Goal: Task Accomplishment & Management: Manage account settings

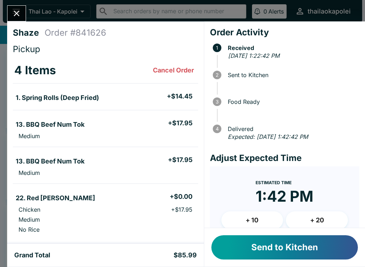
click at [179, 66] on button "Cancel Order" at bounding box center [173, 70] width 47 height 14
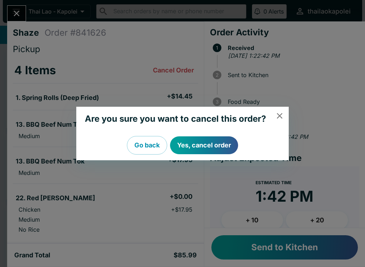
click at [213, 145] on button "Yes, cancel order" at bounding box center [204, 145] width 68 height 18
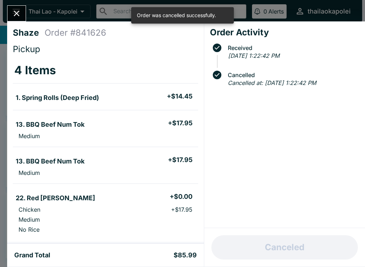
click at [14, 9] on icon "Close" at bounding box center [17, 14] width 10 height 10
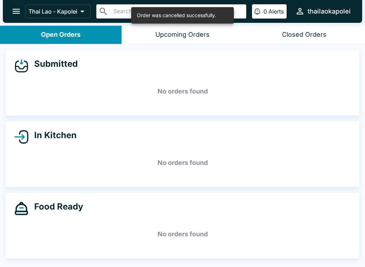
click at [15, 15] on icon "open drawer" at bounding box center [16, 11] width 10 height 10
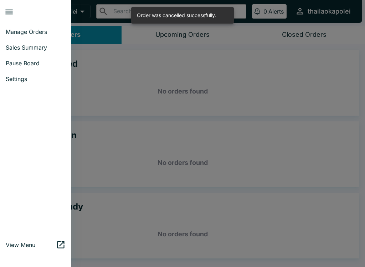
click at [44, 63] on span "Pause Board" at bounding box center [36, 63] width 60 height 7
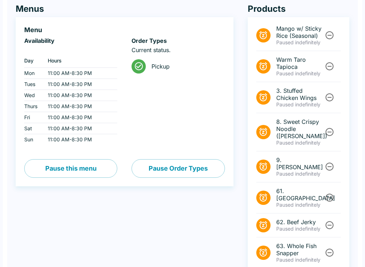
scroll to position [84, 0]
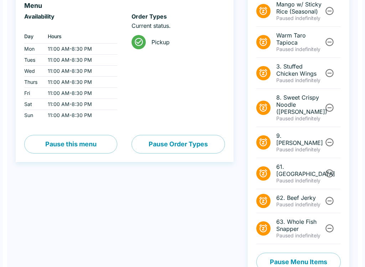
click at [313, 252] on button "Pause Menu Items" at bounding box center [298, 261] width 84 height 19
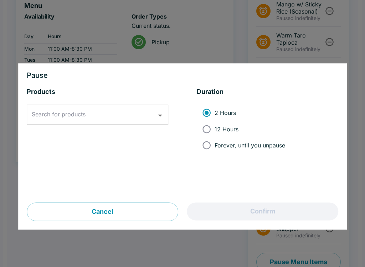
click at [119, 113] on input "Search for products" at bounding box center [92, 115] width 124 height 14
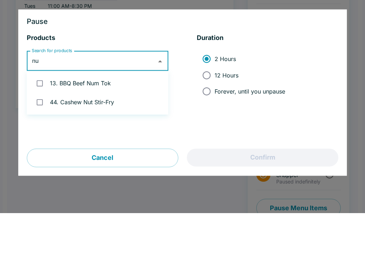
type input "num"
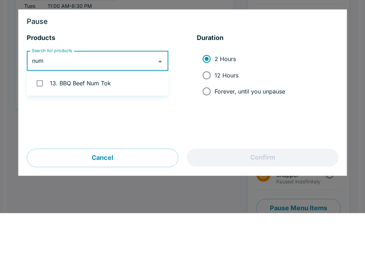
click at [120, 128] on li "13. BBQ Beef Num Tok" at bounding box center [97, 137] width 141 height 19
checkbox input "true"
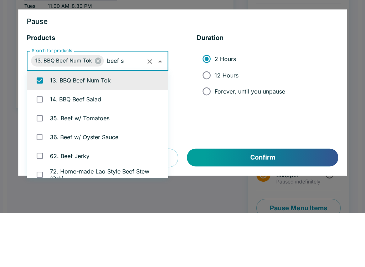
scroll to position [0, 0]
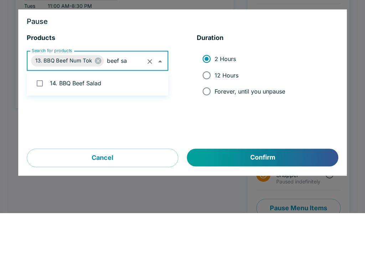
type input "beef [PERSON_NAME]"
click at [135, 128] on li "14. BBQ Beef Salad" at bounding box center [97, 137] width 141 height 19
checkbox input "true"
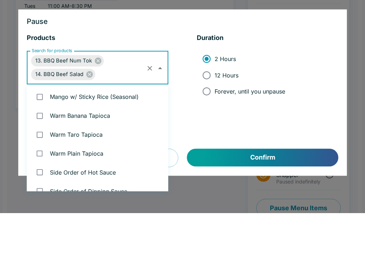
scroll to position [367, 0]
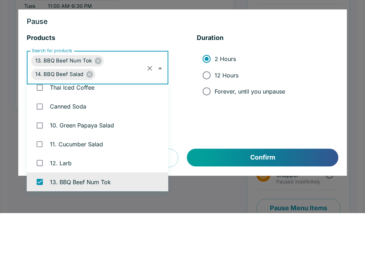
click at [210, 137] on input "Forever, until you unpause" at bounding box center [207, 145] width 16 height 16
radio input "true"
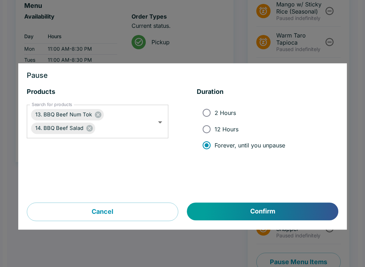
click at [236, 210] on button "Confirm" at bounding box center [262, 211] width 151 height 18
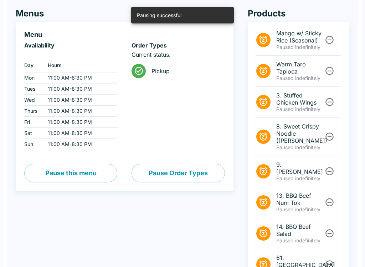
scroll to position [0, 0]
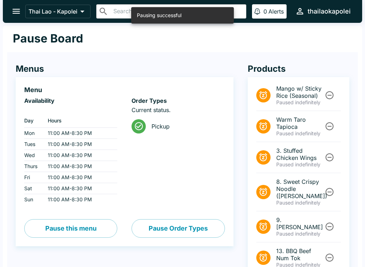
click at [16, 11] on icon "open drawer" at bounding box center [15, 11] width 7 height 5
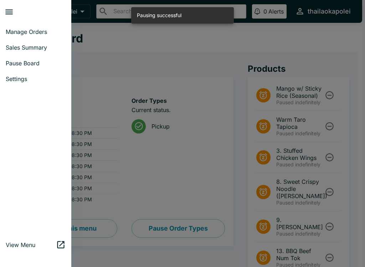
click at [46, 32] on span "Manage Orders" at bounding box center [36, 31] width 60 height 7
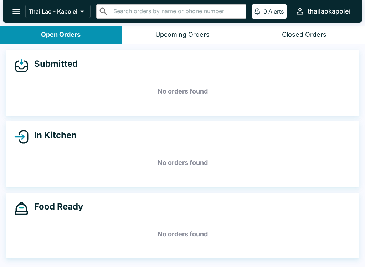
click at [310, 36] on div "Closed Orders" at bounding box center [304, 35] width 45 height 8
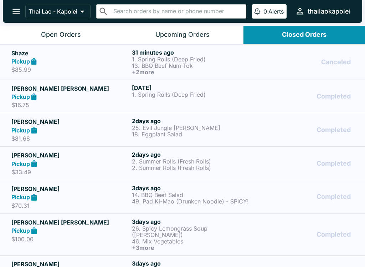
click at [89, 29] on button "Open Orders" at bounding box center [61, 35] width 122 height 18
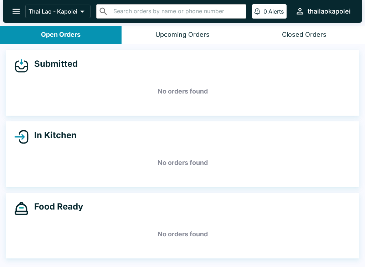
click at [277, 31] on button "Closed Orders" at bounding box center [304, 35] width 122 height 18
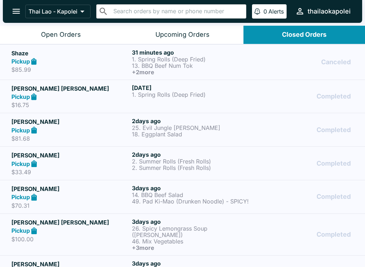
click at [221, 69] on h6 "+ 2 more" at bounding box center [191, 72] width 118 height 6
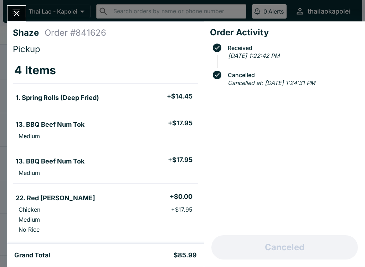
click at [14, 10] on icon "Close" at bounding box center [17, 14] width 10 height 10
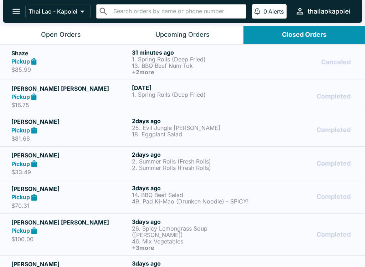
click at [50, 33] on div "Open Orders" at bounding box center [61, 35] width 40 height 8
